Goal: Task Accomplishment & Management: Manage account settings

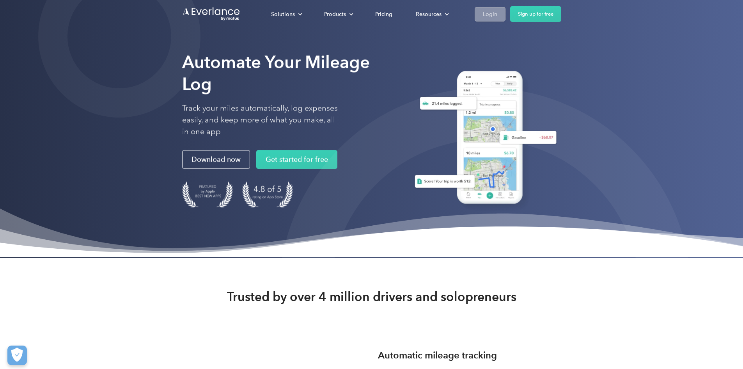
click at [497, 11] on div "Login" at bounding box center [490, 14] width 14 height 10
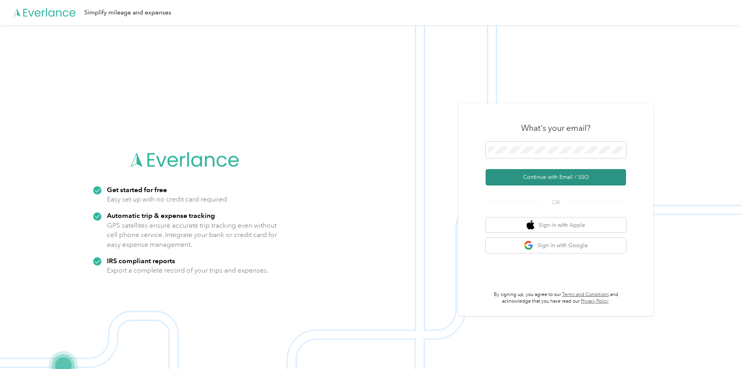
click at [554, 176] on button "Continue with Email / SSO" at bounding box center [556, 177] width 140 height 16
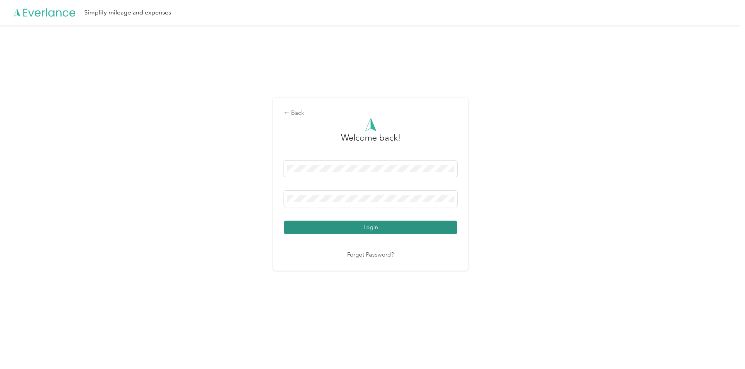
click at [375, 225] on button "Login" at bounding box center [370, 227] width 173 height 14
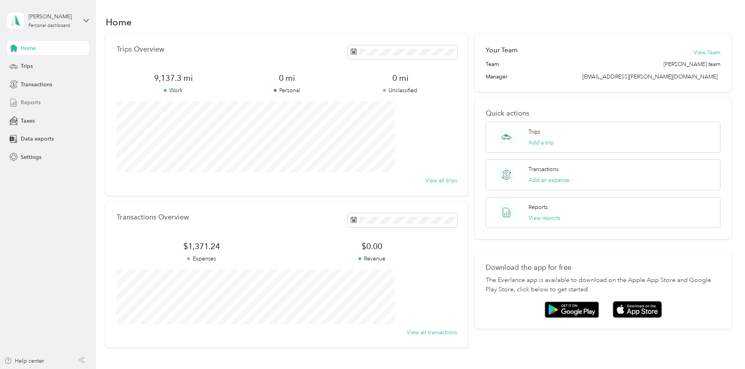
click at [34, 101] on span "Reports" at bounding box center [31, 102] width 20 height 8
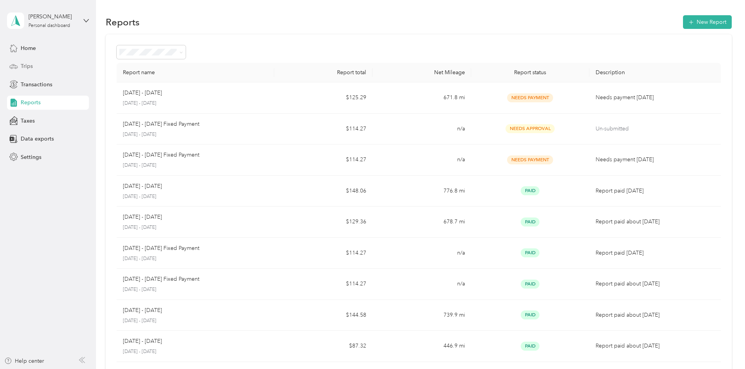
click at [25, 66] on span "Trips" at bounding box center [27, 66] width 12 height 8
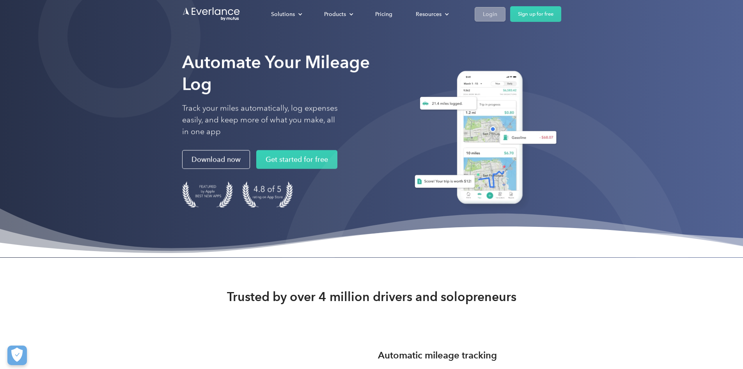
click at [497, 14] on div "Login" at bounding box center [490, 14] width 14 height 10
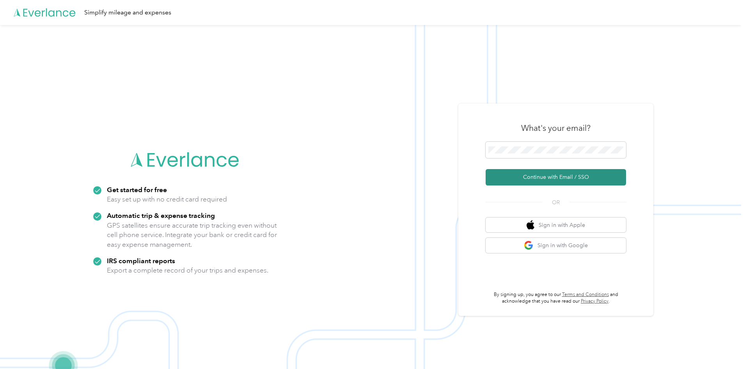
click at [561, 179] on button "Continue with Email / SSO" at bounding box center [556, 177] width 140 height 16
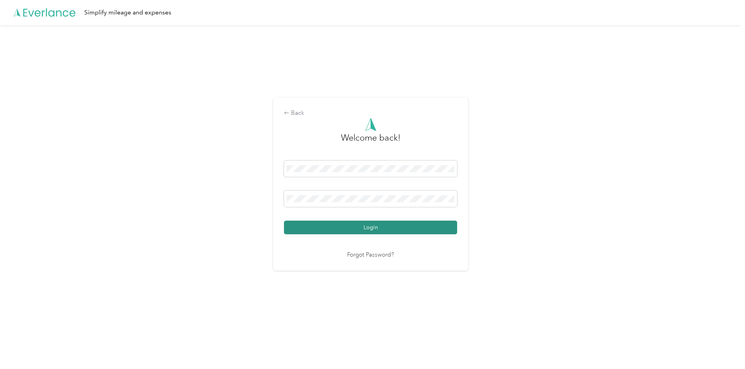
click at [370, 227] on button "Login" at bounding box center [370, 227] width 173 height 14
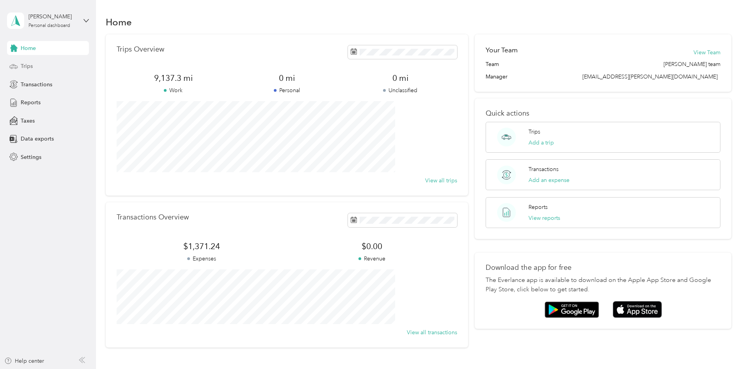
click at [25, 68] on span "Trips" at bounding box center [27, 66] width 12 height 8
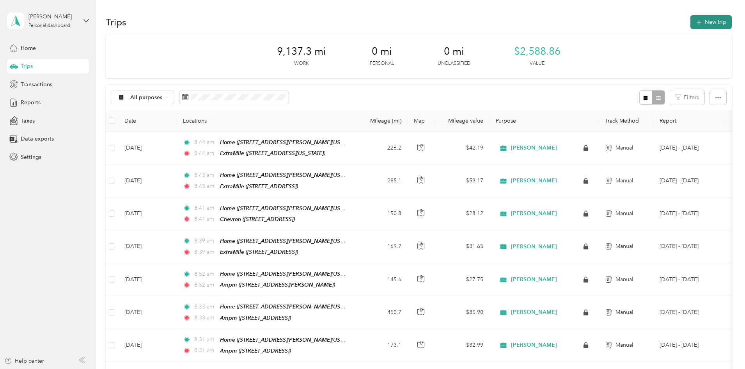
click at [691, 21] on button "New trip" at bounding box center [711, 22] width 41 height 14
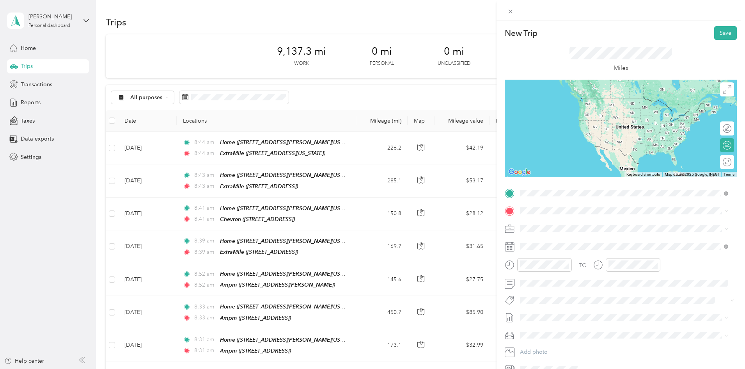
click at [563, 231] on span "1140 Joseph Court, 95366, Ripon, California, United States" at bounding box center [595, 232] width 121 height 7
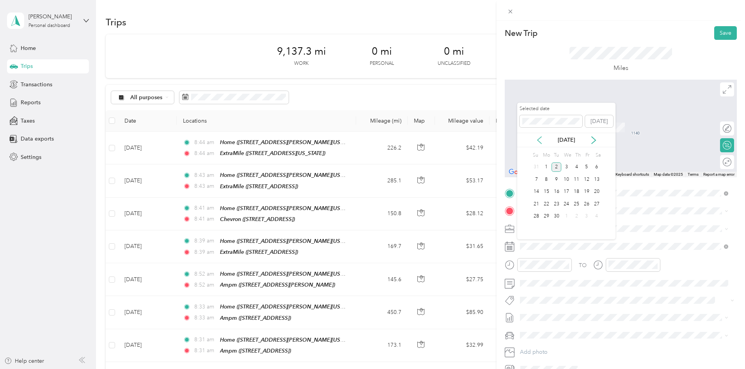
click at [538, 140] on icon at bounding box center [540, 140] width 8 height 8
click at [566, 215] on div "27" at bounding box center [566, 216] width 10 height 10
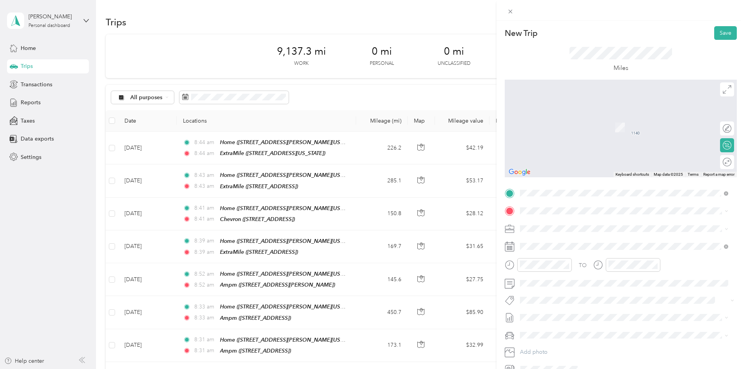
click at [587, 245] on div "TEAM ExtraMile 1400 Blue Oaks Blvd, 957477143, Roseville, CA, USA" at bounding box center [561, 246] width 52 height 19
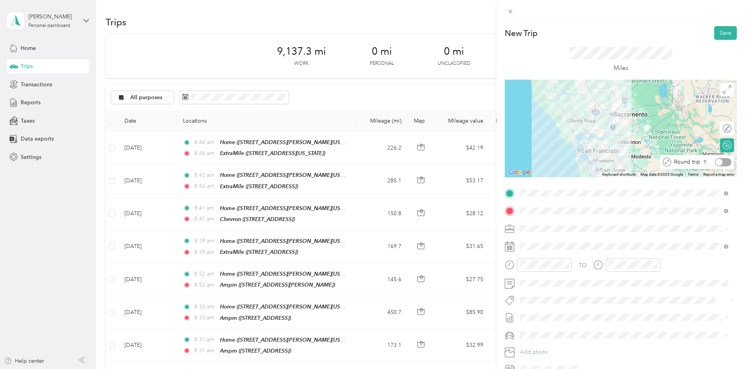
click at [722, 162] on div at bounding box center [723, 162] width 16 height 8
click at [720, 33] on button "Save" at bounding box center [725, 33] width 23 height 14
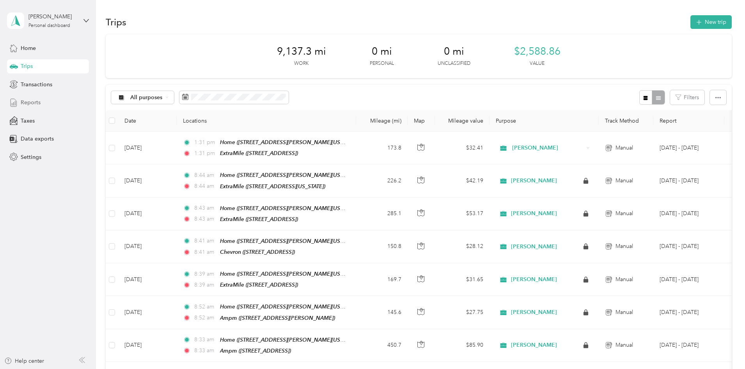
click at [37, 103] on span "Reports" at bounding box center [31, 102] width 20 height 8
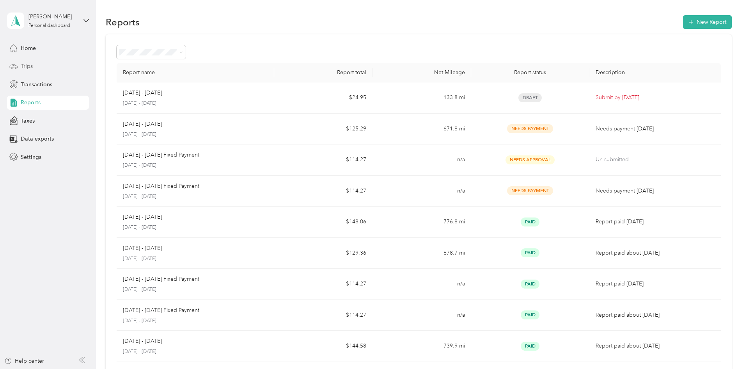
click at [38, 67] on div "Trips" at bounding box center [48, 66] width 82 height 14
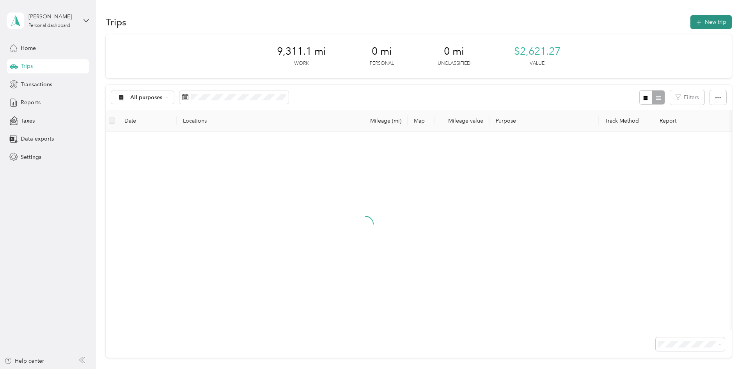
click at [694, 23] on icon "button" at bounding box center [698, 22] width 9 height 9
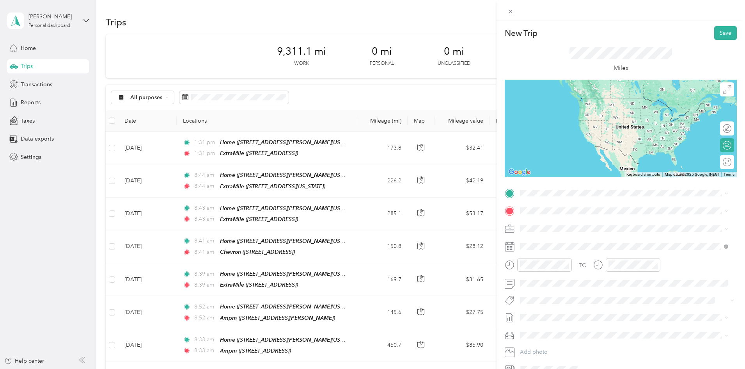
click at [566, 227] on div "Home 1140 Joseph Court, 95366, Ripon, California, United States" at bounding box center [595, 225] width 121 height 16
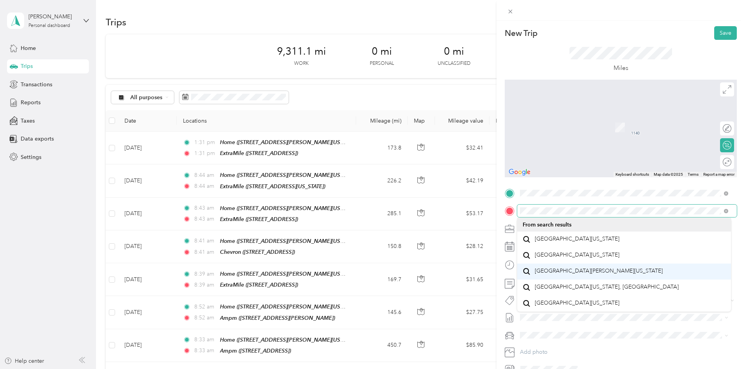
scroll to position [14, 0]
click at [465, 212] on div "New Trip Save This trip cannot be edited because it is either under review, app…" at bounding box center [372, 184] width 745 height 369
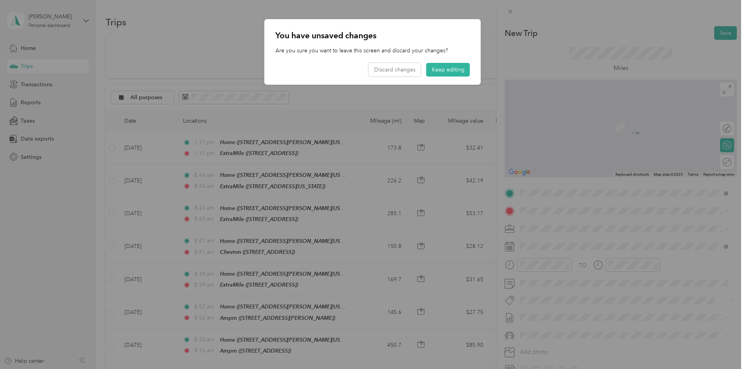
click at [554, 208] on div at bounding box center [372, 184] width 745 height 369
drag, startPoint x: 449, startPoint y: 68, endPoint x: 525, endPoint y: 217, distance: 167.0
click at [449, 68] on button "Keep editing" at bounding box center [448, 70] width 44 height 14
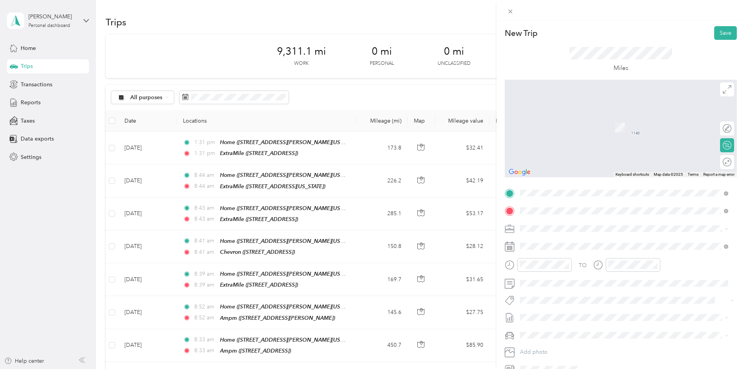
click at [583, 244] on div "TEAM ExtraMile 2996 Shattuck Ave, 947051809, Berkeley, CA, USA" at bounding box center [581, 247] width 93 height 19
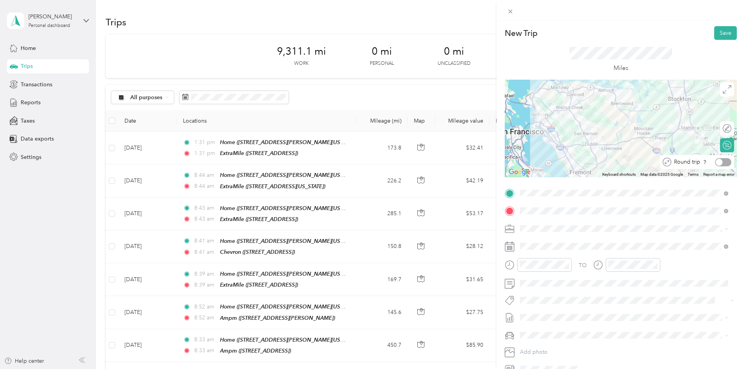
click at [719, 162] on div at bounding box center [723, 162] width 16 height 8
click at [721, 32] on button "Save" at bounding box center [725, 33] width 23 height 14
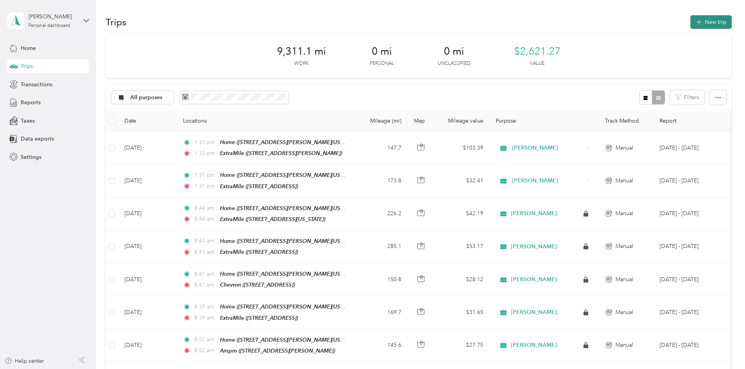
click at [691, 19] on button "New trip" at bounding box center [711, 22] width 41 height 14
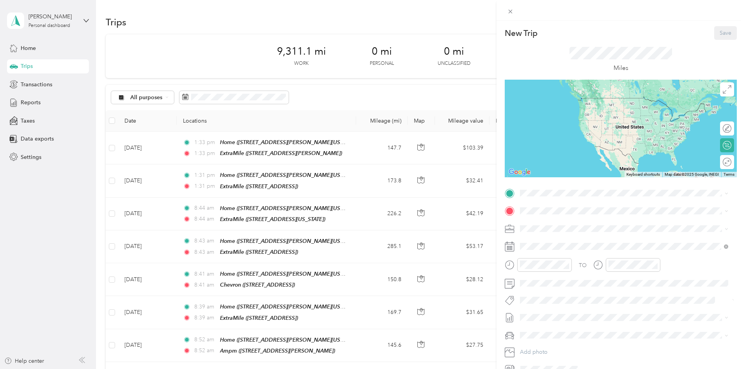
click at [336, 148] on div "New Trip Save This trip cannot be edited because it is either under review, app…" at bounding box center [372, 184] width 745 height 369
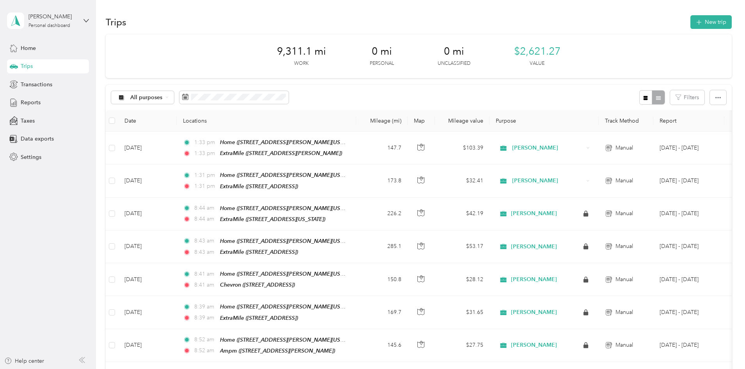
click at [336, 148] on div at bounding box center [372, 184] width 745 height 369
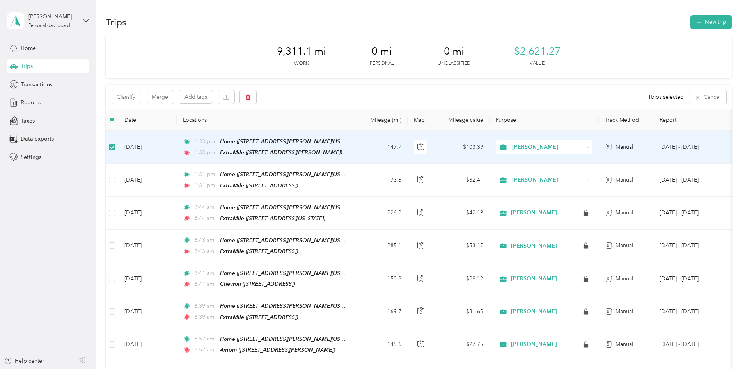
click at [310, 145] on div "1:33 pm Home (1140 Joseph Court, Ripon, California) 1:33 pm ExtraMile (2996 Sha…" at bounding box center [265, 147] width 164 height 20
click at [310, 145] on div "Home ([STREET_ADDRESS][PERSON_NAME][US_STATE])" at bounding box center [283, 141] width 127 height 9
click at [177, 145] on td "Sep 2, 2025" at bounding box center [147, 147] width 59 height 33
click at [177, 147] on td "Sep 2, 2025" at bounding box center [147, 147] width 59 height 33
click at [177, 146] on td "Sep 2, 2025" at bounding box center [147, 147] width 59 height 33
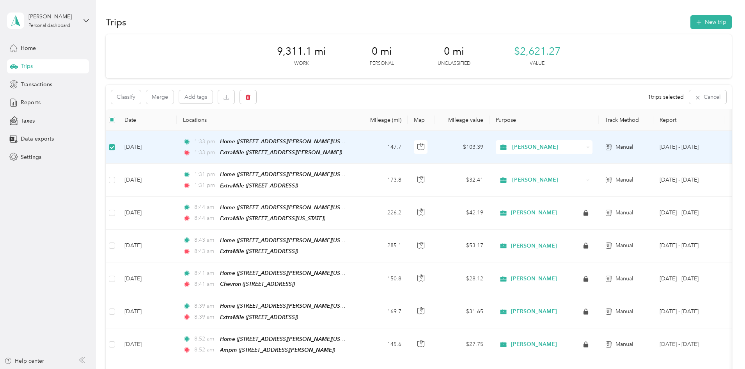
click at [177, 146] on td "Sep 2, 2025" at bounding box center [147, 147] width 59 height 33
click at [251, 95] on icon "button" at bounding box center [247, 96] width 5 height 5
click at [353, 131] on button "Yes" at bounding box center [358, 129] width 15 height 12
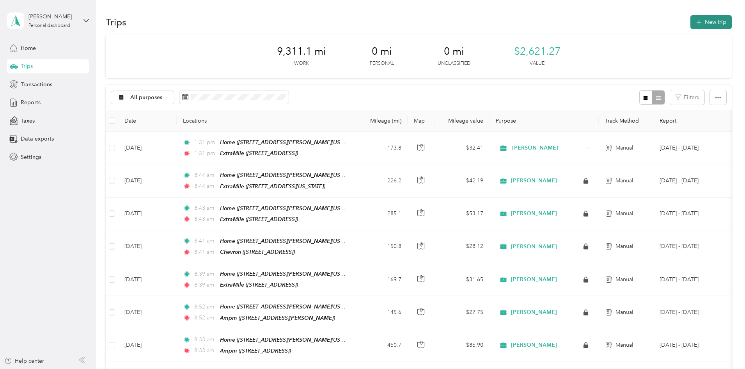
click at [696, 22] on icon "button" at bounding box center [698, 22] width 5 height 5
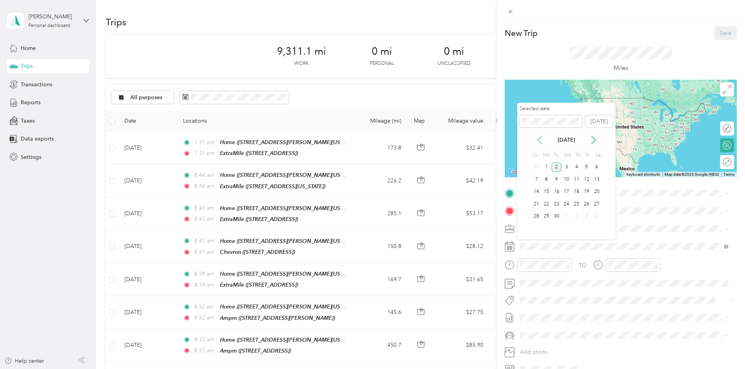
click at [540, 136] on icon at bounding box center [540, 140] width 8 height 8
click at [556, 203] on div "19" at bounding box center [557, 204] width 10 height 10
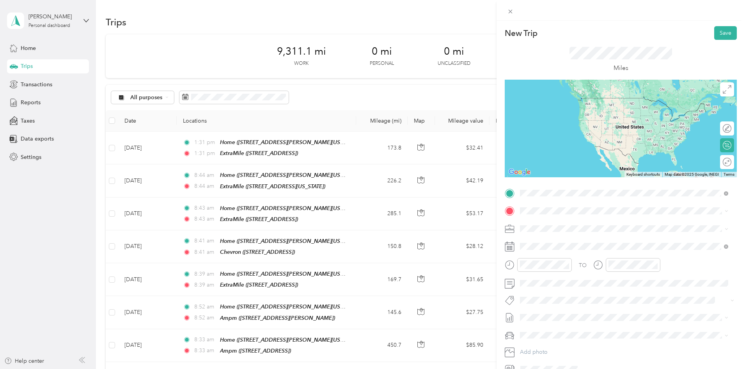
click at [567, 226] on div "Home 1140 Joseph Court, 95366, Ripon, California, United States" at bounding box center [595, 228] width 121 height 16
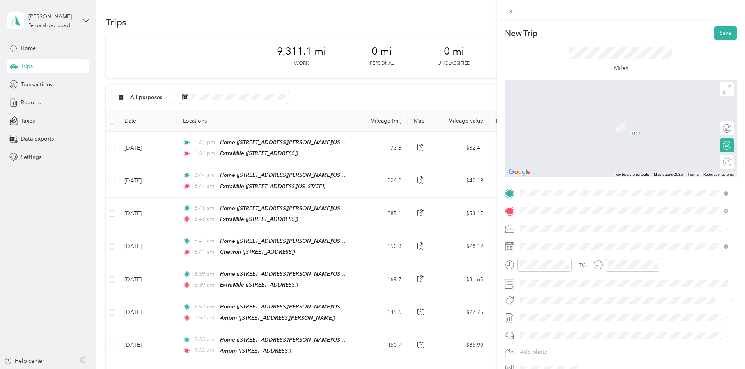
click at [568, 243] on div "TEAM ExtraMile" at bounding box center [581, 243] width 93 height 10
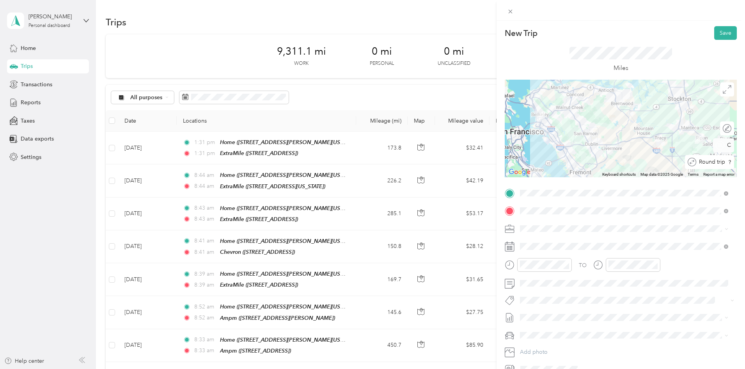
click at [740, 160] on div at bounding box center [740, 162] width 0 height 8
click at [717, 33] on button "Save" at bounding box center [725, 33] width 23 height 14
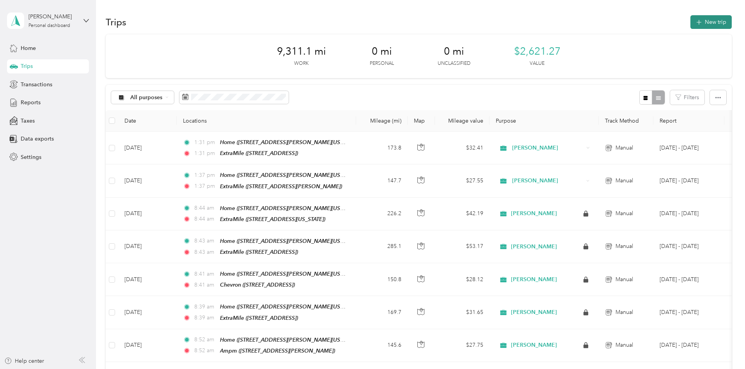
click at [691, 21] on button "New trip" at bounding box center [711, 22] width 41 height 14
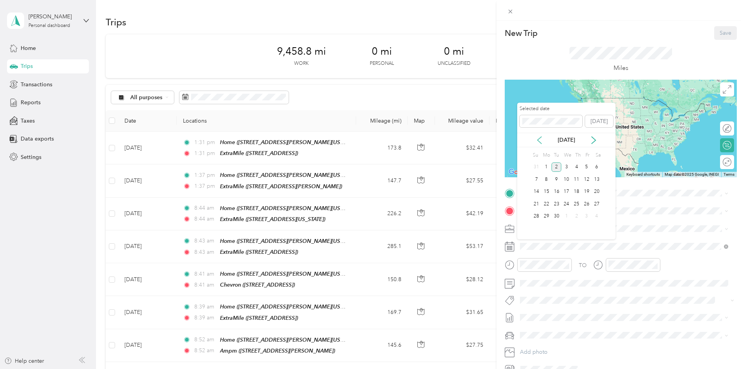
click at [538, 137] on icon at bounding box center [540, 140] width 8 height 8
click at [578, 205] on div "21" at bounding box center [577, 204] width 10 height 10
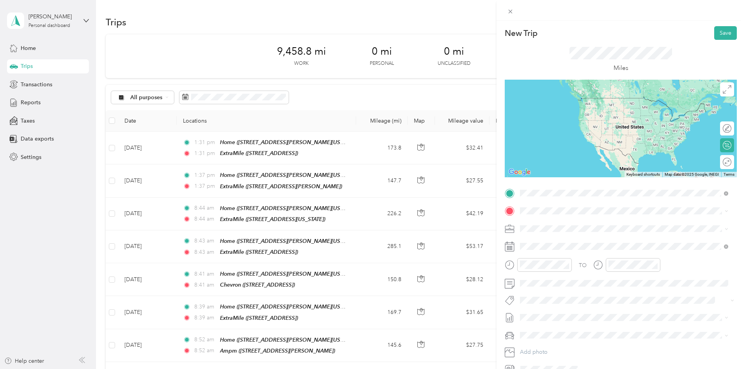
click at [571, 232] on span "1140 Joseph Court, 95366, Ripon, California, United States" at bounding box center [595, 232] width 121 height 7
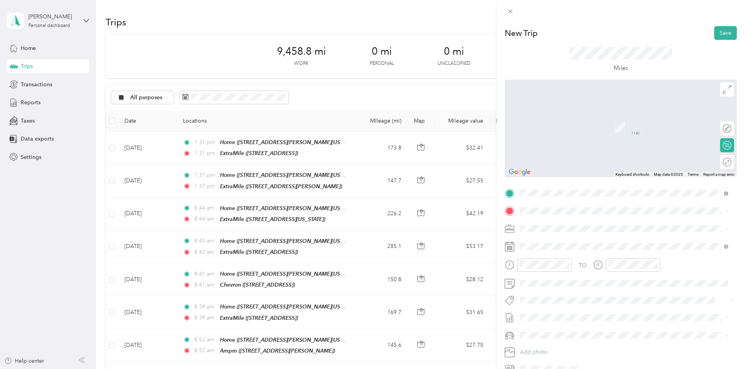
click at [564, 240] on span "2996 Telegraph Avenue Berkeley, California 94705, United States" at bounding box center [574, 236] width 78 height 7
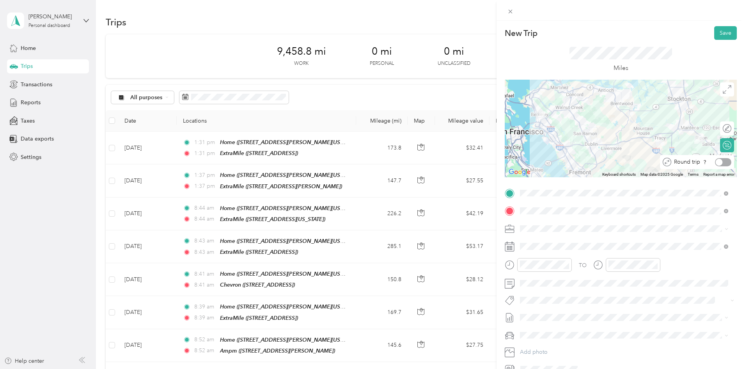
click at [721, 161] on div at bounding box center [723, 162] width 16 height 8
click at [722, 35] on button "Save" at bounding box center [725, 33] width 23 height 14
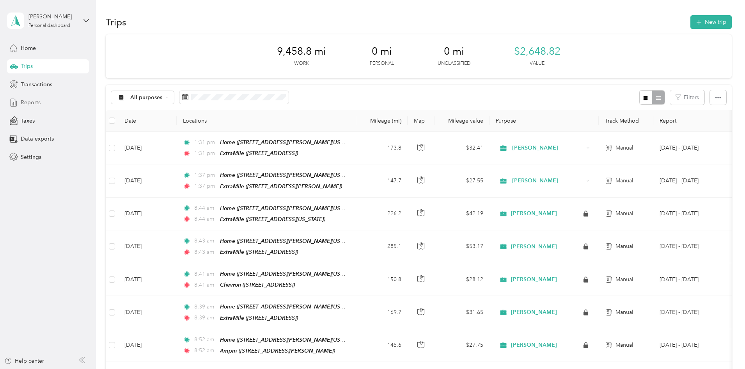
click at [33, 103] on span "Reports" at bounding box center [31, 102] width 20 height 8
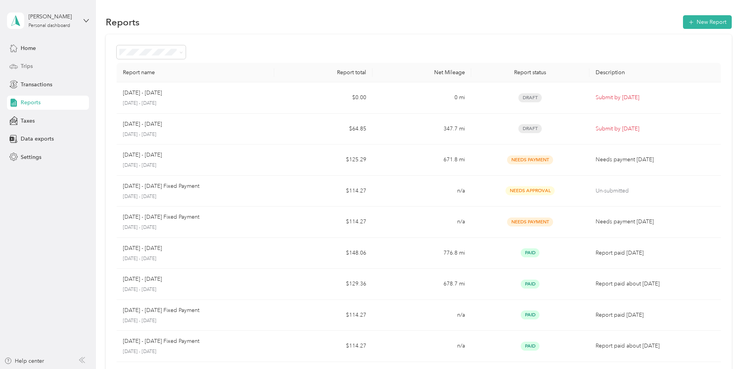
click at [23, 63] on span "Trips" at bounding box center [27, 66] width 12 height 8
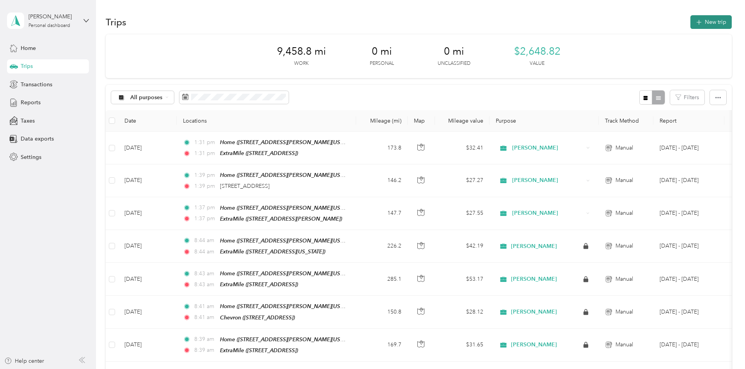
click at [691, 21] on button "New trip" at bounding box center [711, 22] width 41 height 14
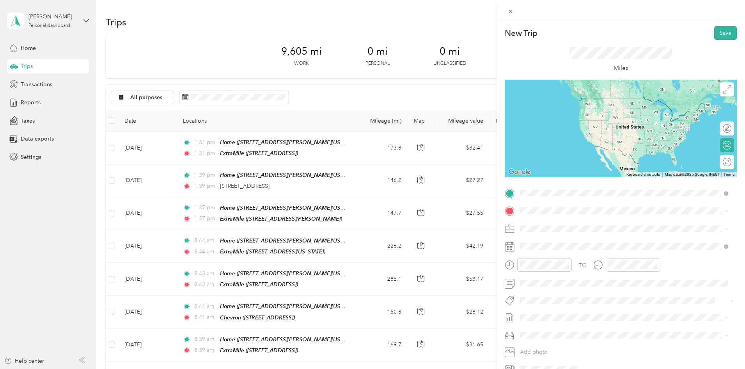
click at [575, 232] on div "Home 1140 Joseph Court, 95366, Ripon, California, United States" at bounding box center [595, 228] width 121 height 16
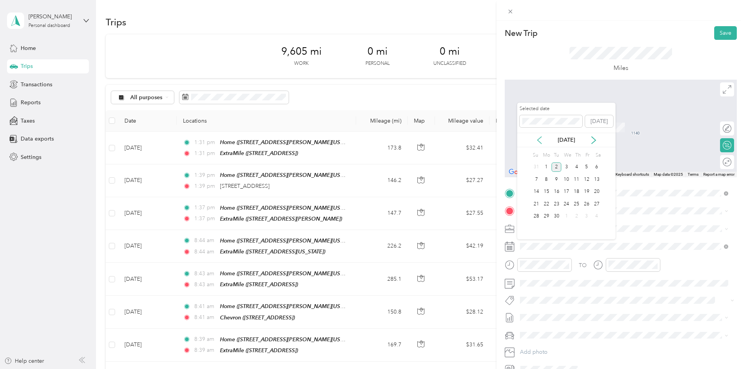
click at [542, 136] on icon at bounding box center [540, 140] width 8 height 8
click at [557, 218] on div "26" at bounding box center [557, 216] width 10 height 10
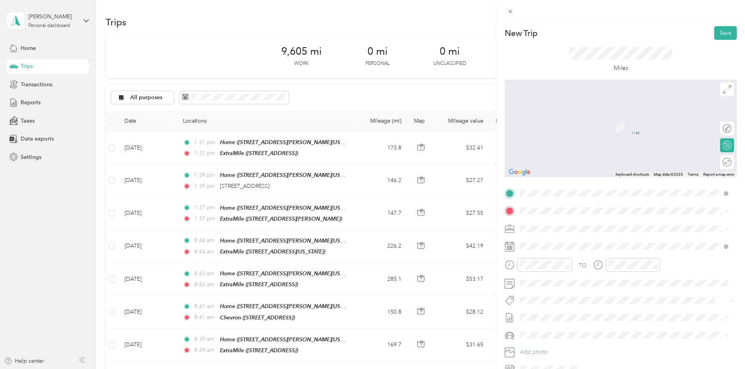
click at [573, 243] on strong "ExtraMile" at bounding box center [574, 240] width 25 height 7
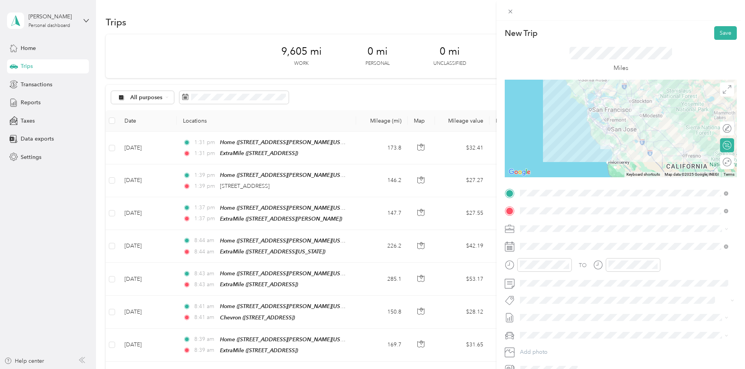
click at [632, 145] on div at bounding box center [621, 129] width 232 height 98
click at [632, 142] on div at bounding box center [621, 129] width 232 height 98
click at [634, 140] on div at bounding box center [621, 129] width 232 height 98
click at [634, 139] on div at bounding box center [621, 129] width 232 height 98
click at [722, 163] on div at bounding box center [723, 162] width 16 height 8
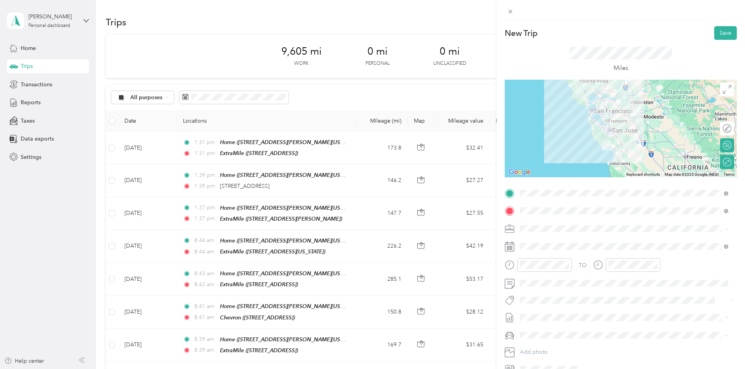
drag, startPoint x: 628, startPoint y: 143, endPoint x: 635, endPoint y: 144, distance: 7.1
click at [630, 143] on div at bounding box center [621, 129] width 232 height 98
drag, startPoint x: 609, startPoint y: 117, endPoint x: 637, endPoint y: 142, distance: 37.6
click at [632, 139] on div at bounding box center [621, 129] width 232 height 98
click at [719, 32] on button "Save" at bounding box center [725, 33] width 23 height 14
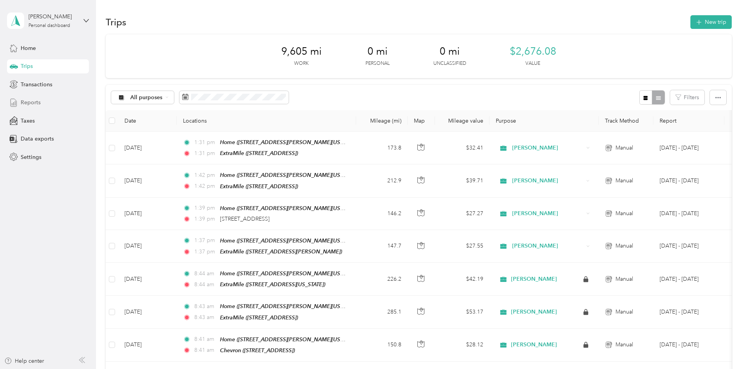
click at [33, 102] on span "Reports" at bounding box center [31, 102] width 20 height 8
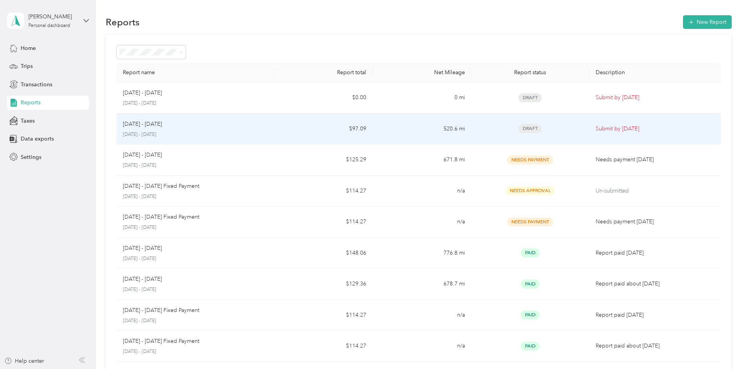
click at [519, 126] on span "Draft" at bounding box center [530, 128] width 23 height 9
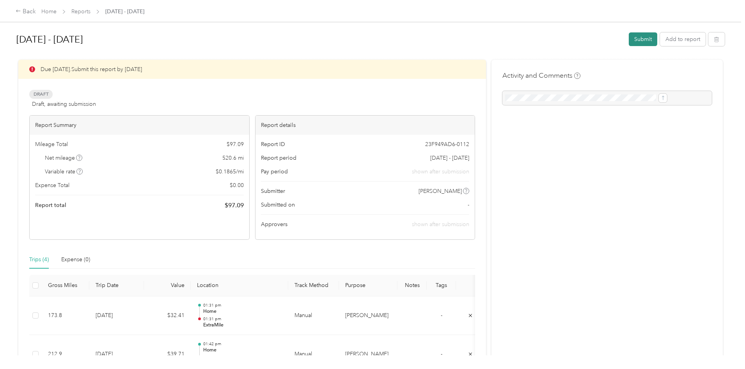
click at [629, 41] on button "Submit" at bounding box center [643, 39] width 28 height 14
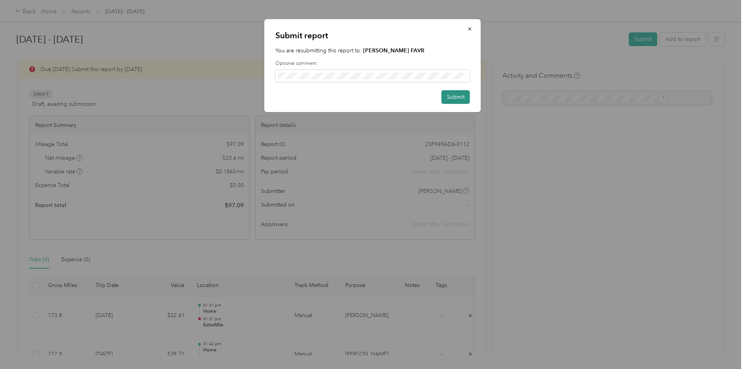
click at [447, 95] on button "Submit" at bounding box center [456, 97] width 28 height 14
